Goal: Task Accomplishment & Management: Manage account settings

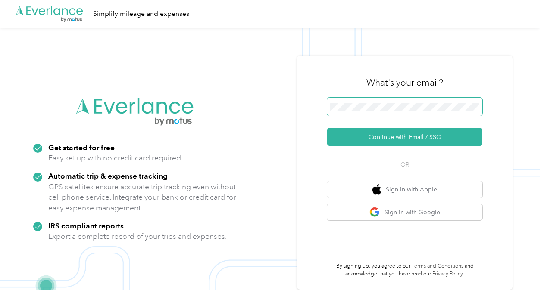
click at [399, 102] on span at bounding box center [404, 107] width 155 height 18
click at [403, 115] on span at bounding box center [404, 107] width 155 height 18
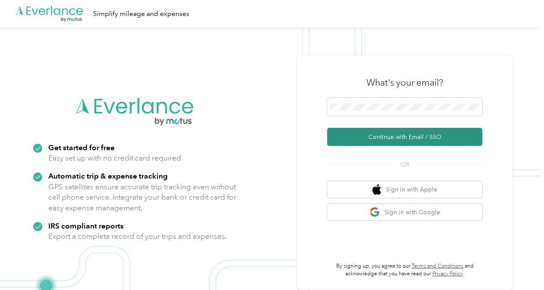
click at [372, 135] on button "Continue with Email / SSO" at bounding box center [404, 137] width 155 height 18
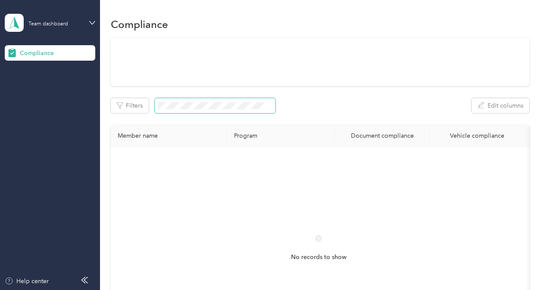
click at [218, 110] on span at bounding box center [215, 105] width 121 height 15
click at [205, 99] on span at bounding box center [215, 105] width 121 height 15
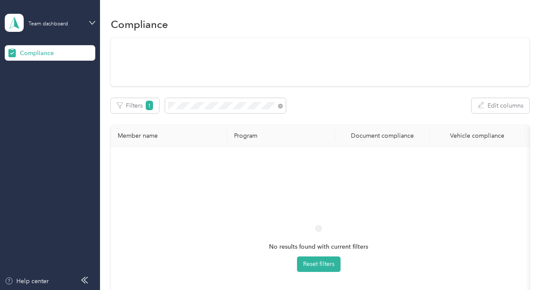
click at [84, 22] on div "Team dashboard" at bounding box center [50, 23] width 90 height 30
click at [36, 91] on div "Log out" at bounding box center [95, 87] width 169 height 15
